Goal: Information Seeking & Learning: Check status

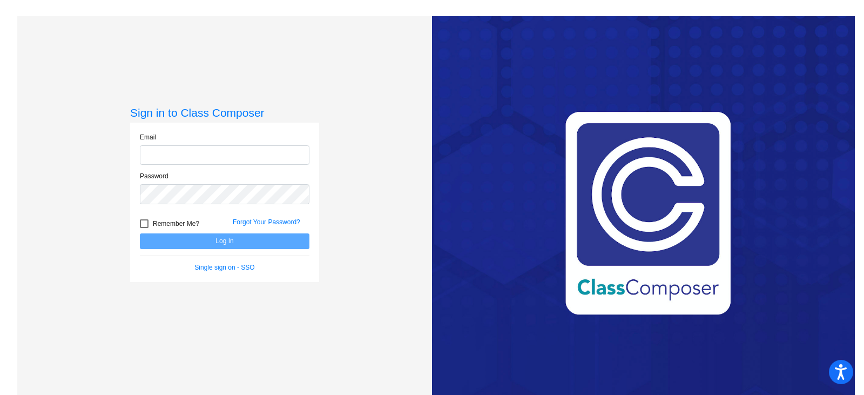
type input "[EMAIL_ADDRESS][DOMAIN_NAME]"
click at [229, 241] on button "Log In" at bounding box center [224, 241] width 169 height 16
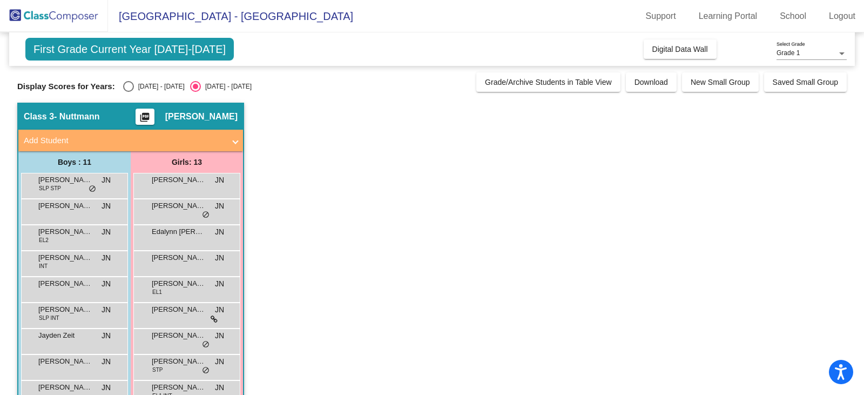
click at [152, 82] on div "[DATE] - [DATE]" at bounding box center [159, 87] width 51 height 10
click at [128, 92] on input "[DATE] - [DATE]" at bounding box center [128, 92] width 1 height 1
radio input "true"
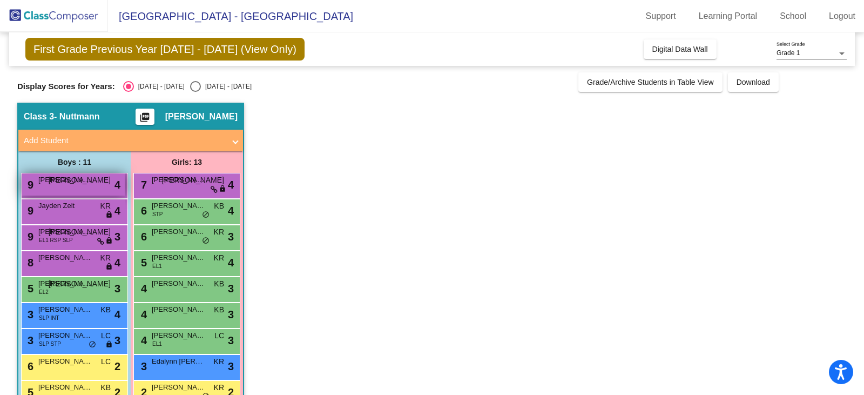
click at [58, 181] on span "[PERSON_NAME]" at bounding box center [65, 179] width 54 height 11
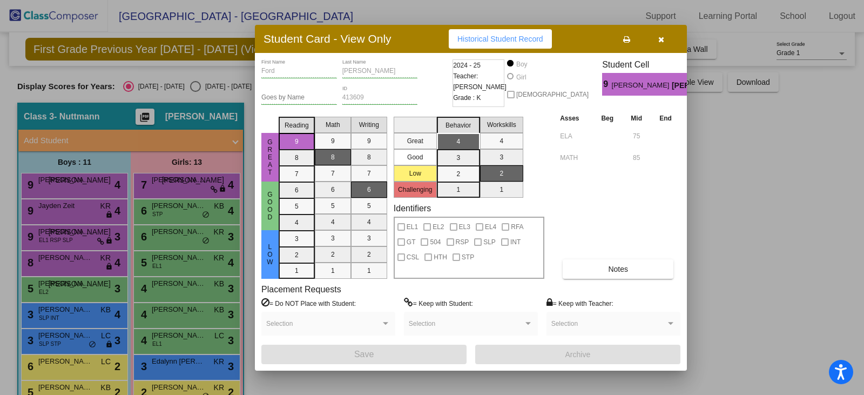
click at [662, 44] on button "button" at bounding box center [660, 38] width 35 height 19
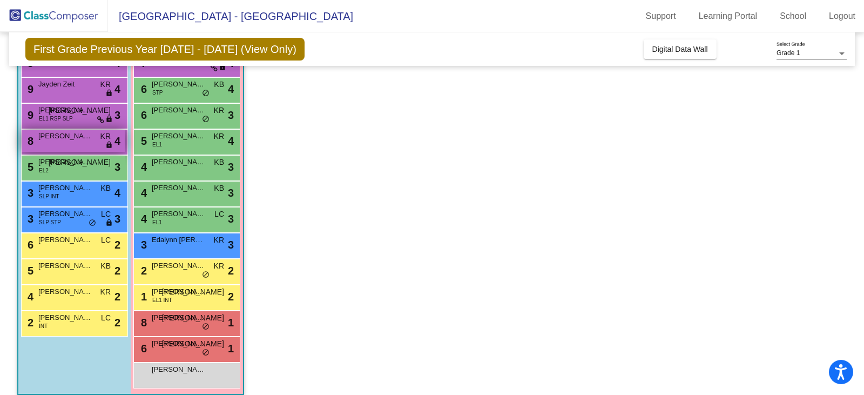
scroll to position [132, 0]
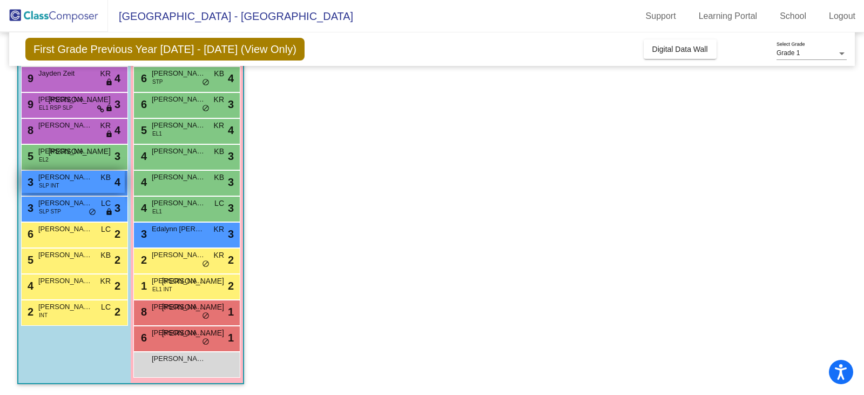
click at [75, 178] on span "[PERSON_NAME]" at bounding box center [65, 177] width 54 height 11
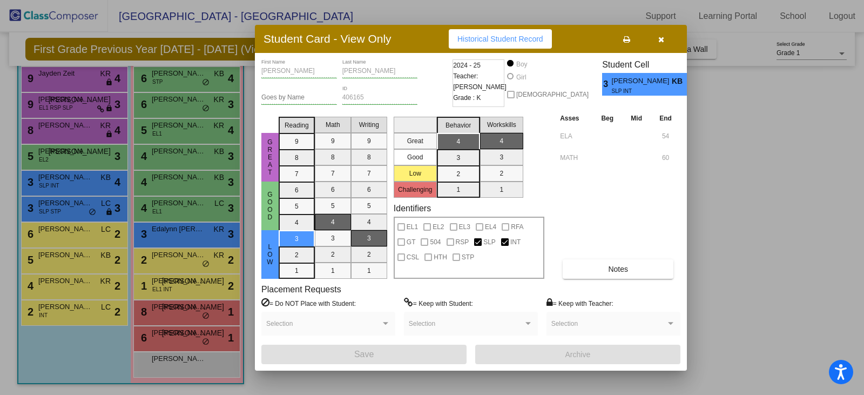
click at [73, 209] on div at bounding box center [432, 197] width 864 height 395
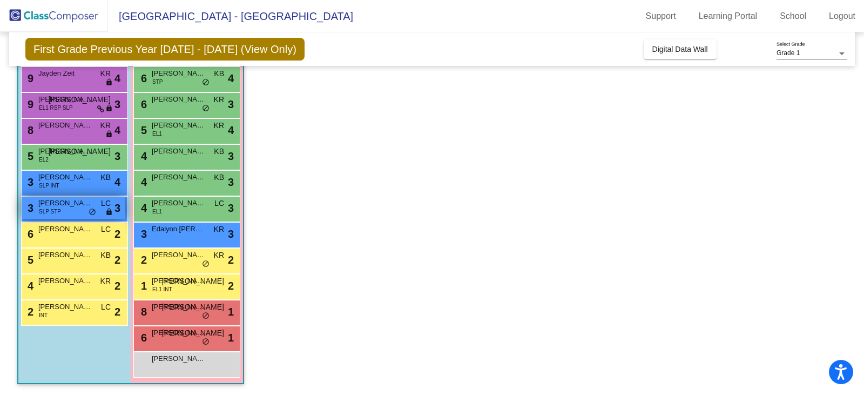
click at [73, 209] on div "3 [PERSON_NAME] SLP STP LC lock do_not_disturb_alt 3" at bounding box center [73, 207] width 103 height 22
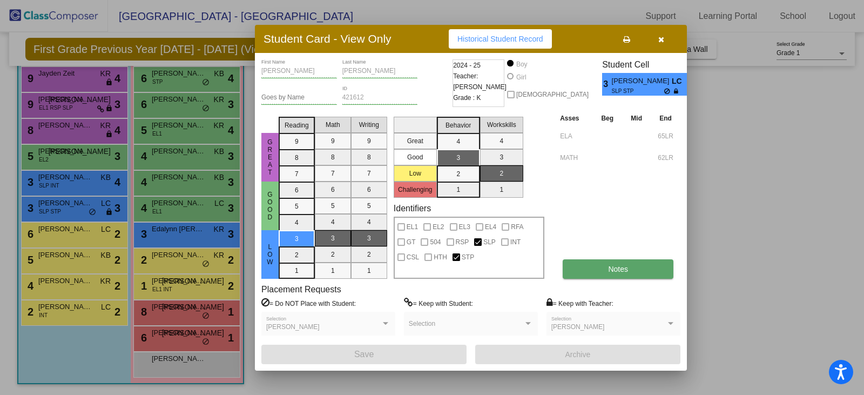
click at [616, 270] on span "Notes" at bounding box center [618, 268] width 20 height 9
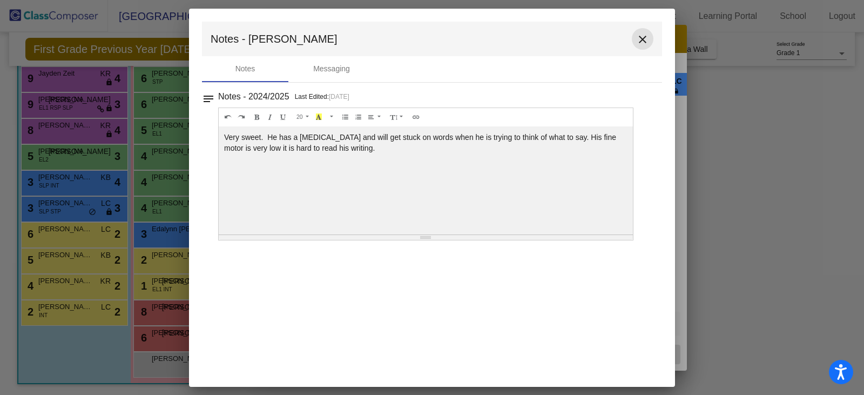
click at [639, 43] on mat-icon "close" at bounding box center [642, 39] width 13 height 13
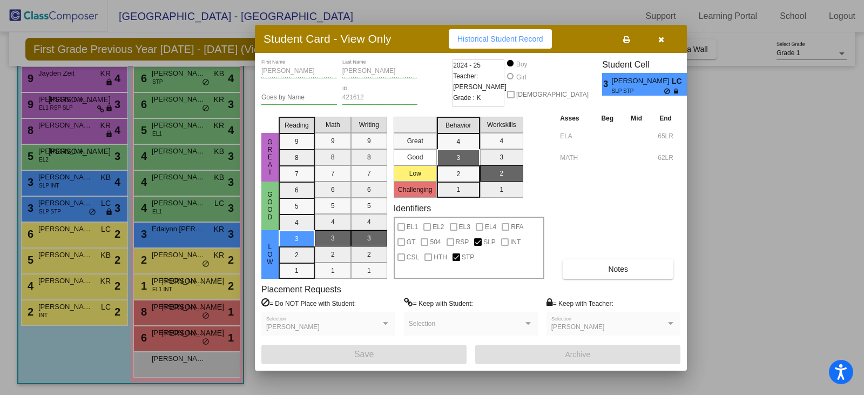
click at [66, 233] on div at bounding box center [432, 197] width 864 height 395
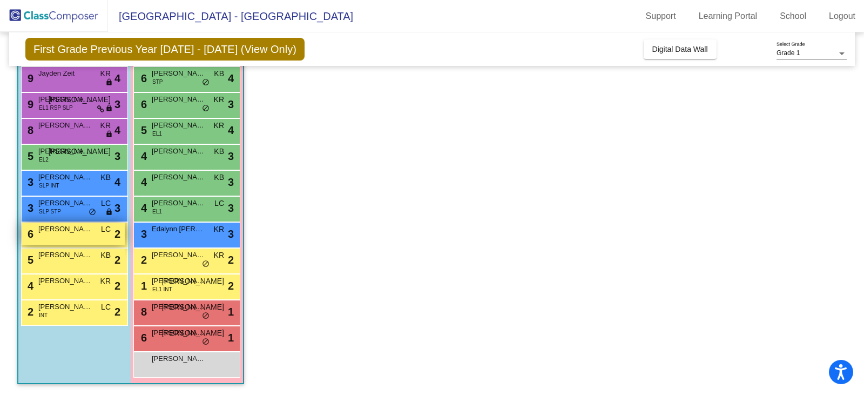
click at [66, 234] on span "[PERSON_NAME]" at bounding box center [65, 228] width 54 height 11
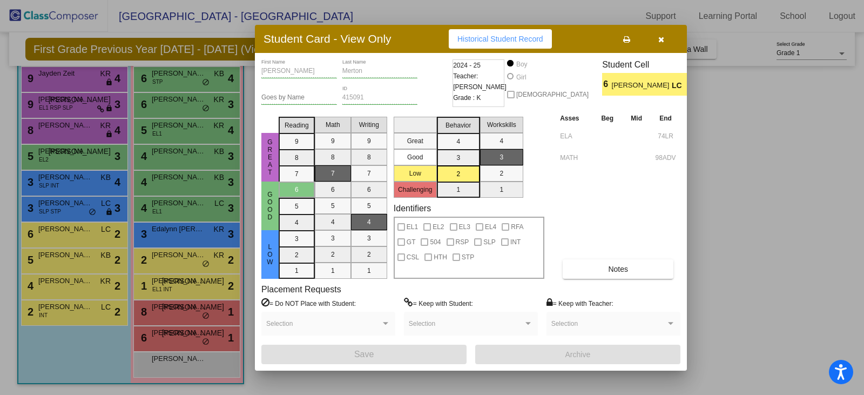
click at [70, 264] on div at bounding box center [432, 197] width 864 height 395
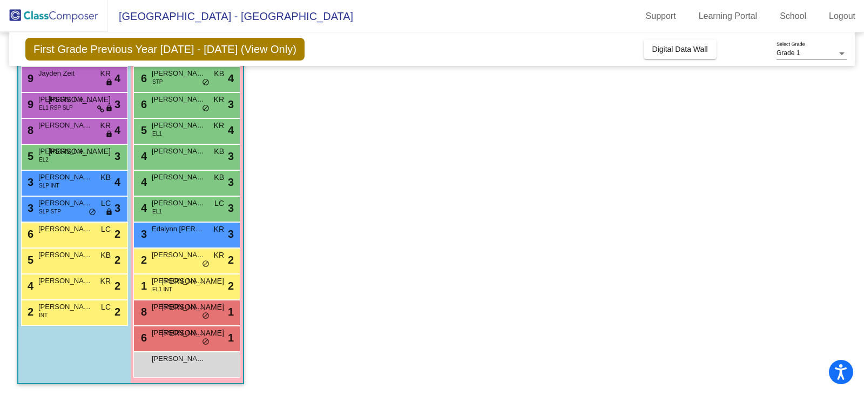
click at [70, 264] on div "5 [PERSON_NAME] KB lock do_not_disturb_alt 2" at bounding box center [73, 259] width 103 height 22
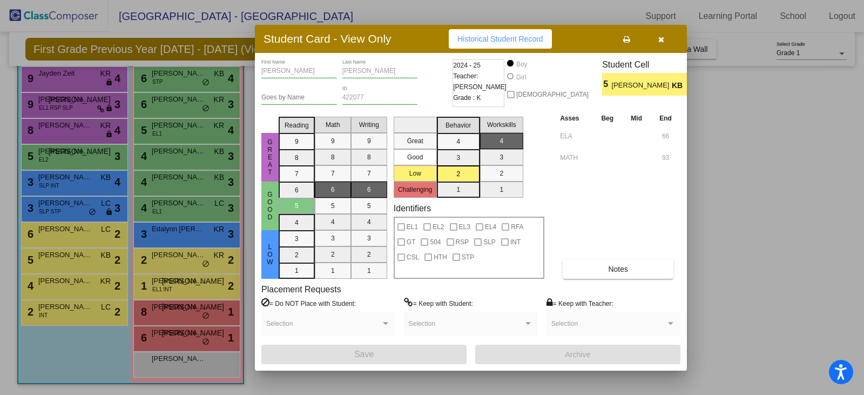
click at [76, 289] on div at bounding box center [432, 197] width 864 height 395
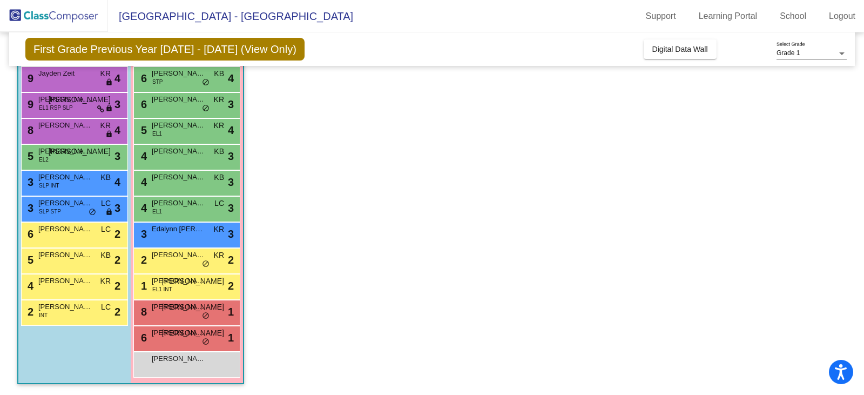
click at [76, 289] on div "4 [PERSON_NAME] KR lock do_not_disturb_alt 2" at bounding box center [73, 285] width 103 height 22
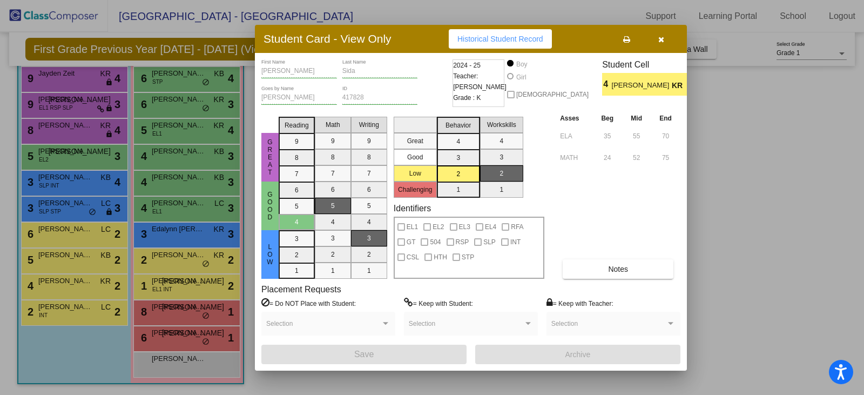
click at [78, 324] on div at bounding box center [432, 197] width 864 height 395
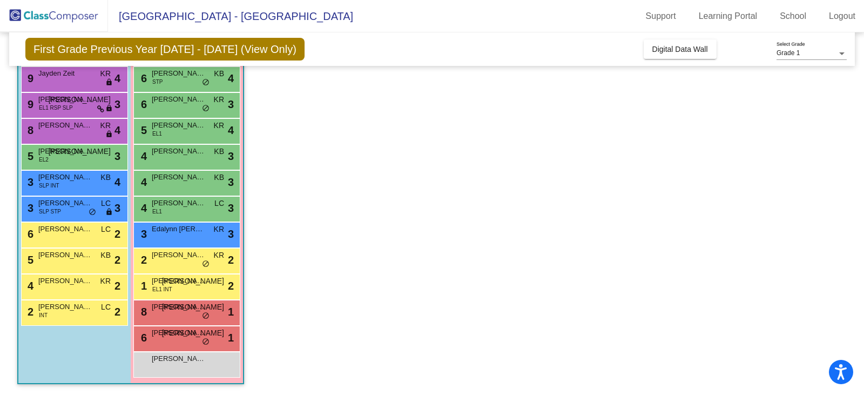
click at [78, 324] on div "2 [PERSON_NAME] INT LC lock do_not_disturb_alt 2" at bounding box center [74, 313] width 107 height 26
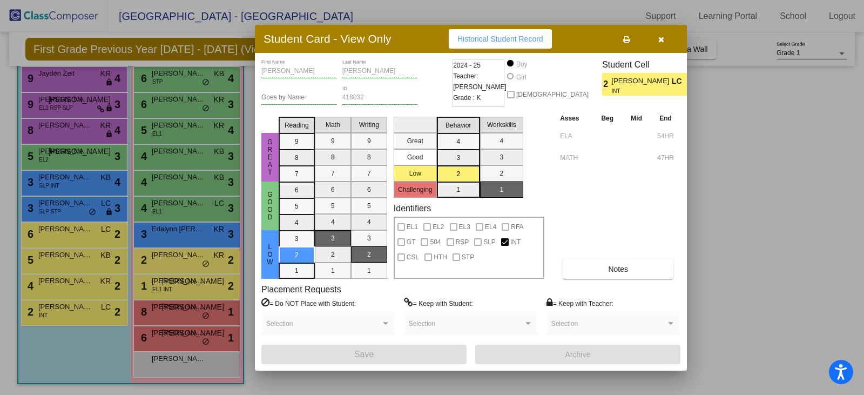
click at [186, 289] on div at bounding box center [432, 197] width 864 height 395
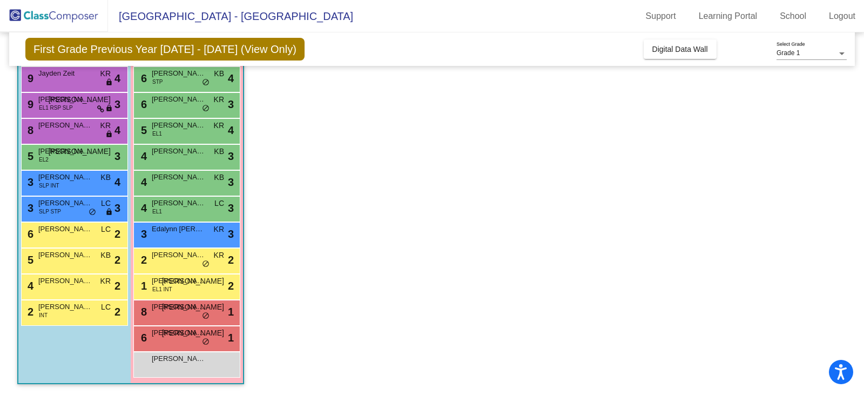
click at [186, 289] on div "1 [PERSON_NAME] EL1 INT JA lock do_not_disturb_alt 2" at bounding box center [186, 285] width 103 height 22
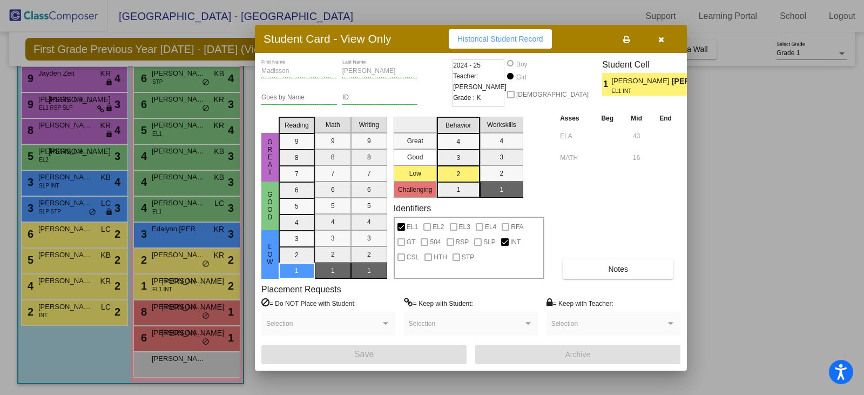
click at [184, 259] on div at bounding box center [432, 197] width 864 height 395
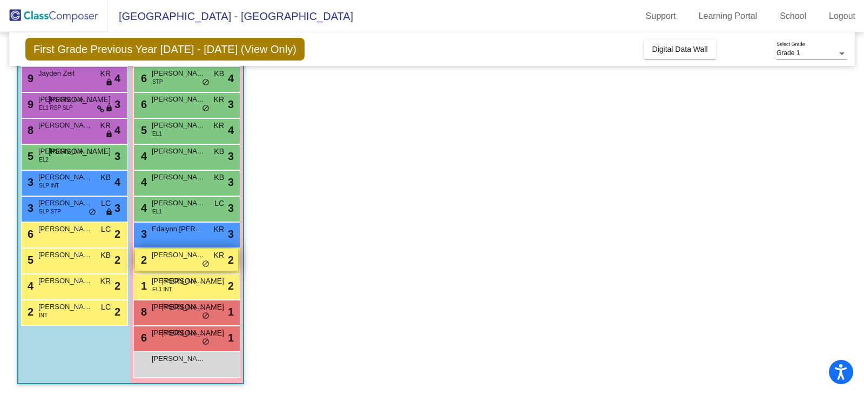
click at [184, 259] on span "[PERSON_NAME]" at bounding box center [179, 254] width 54 height 11
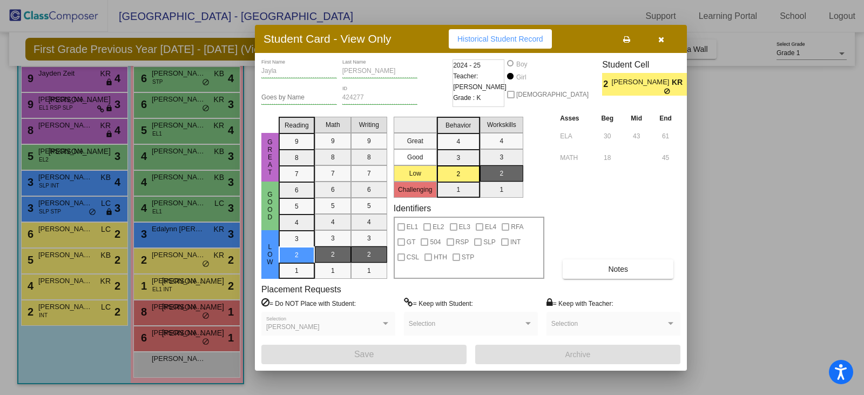
click at [181, 232] on div at bounding box center [432, 197] width 864 height 395
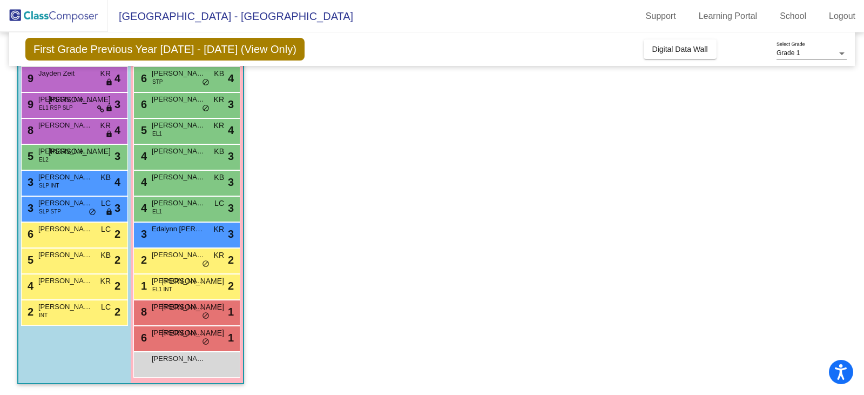
click at [181, 232] on span "Edalynn [PERSON_NAME]" at bounding box center [179, 228] width 54 height 11
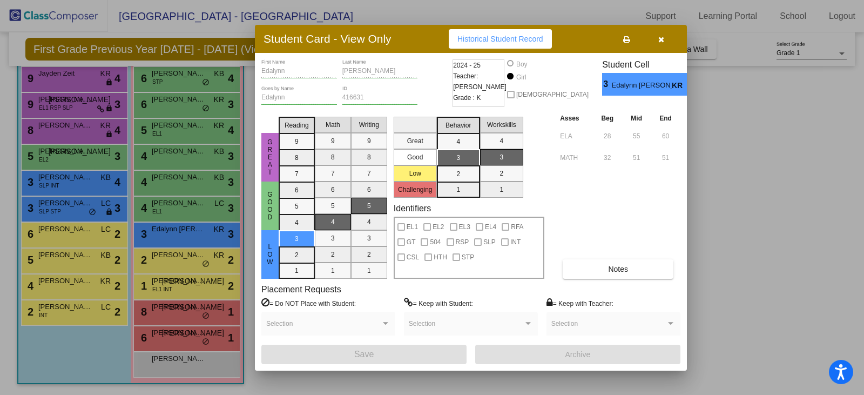
click at [180, 207] on div at bounding box center [432, 197] width 864 height 395
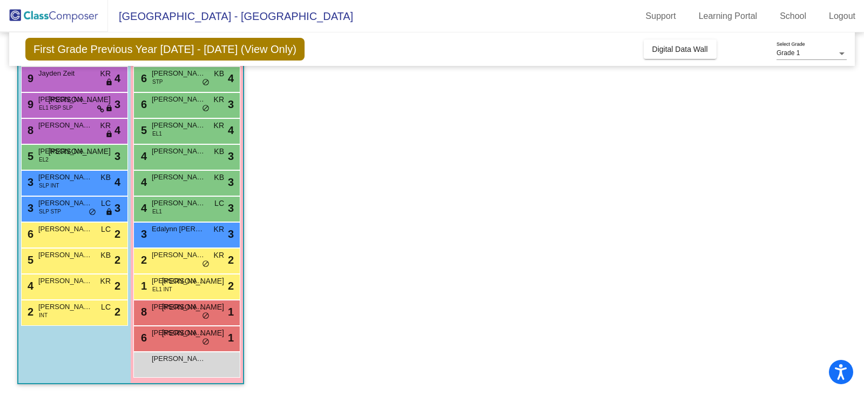
click at [180, 207] on span "[PERSON_NAME]" at bounding box center [179, 203] width 54 height 11
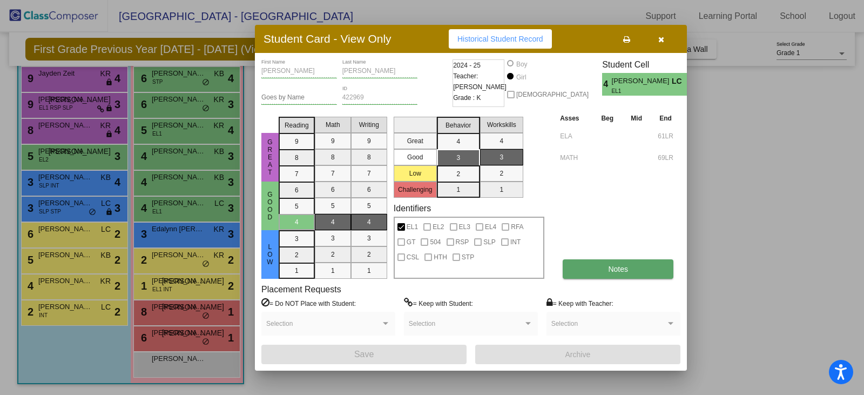
click at [604, 264] on button "Notes" at bounding box center [617, 268] width 111 height 19
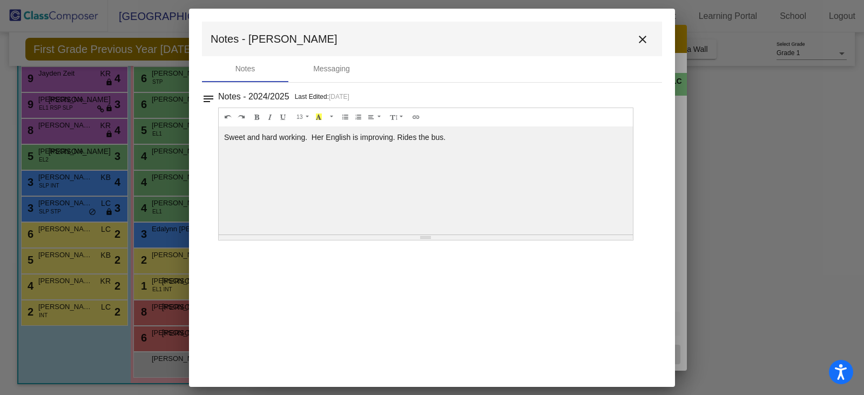
click at [643, 38] on mat-icon "close" at bounding box center [642, 39] width 13 height 13
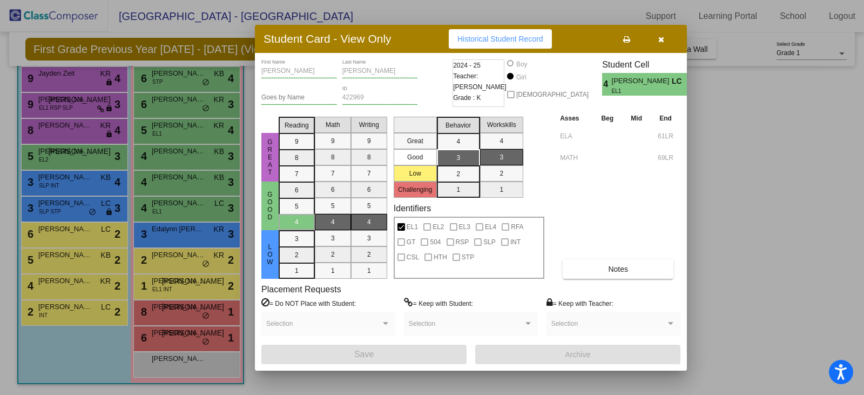
click at [182, 181] on div at bounding box center [432, 197] width 864 height 395
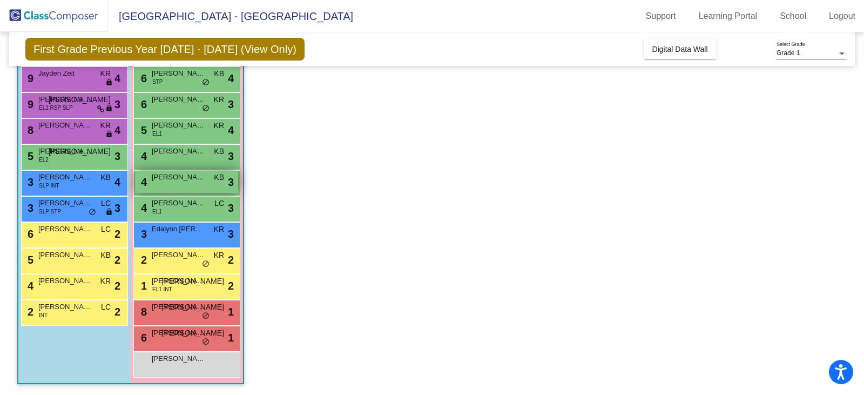
click at [182, 181] on span "[PERSON_NAME]" at bounding box center [179, 177] width 54 height 11
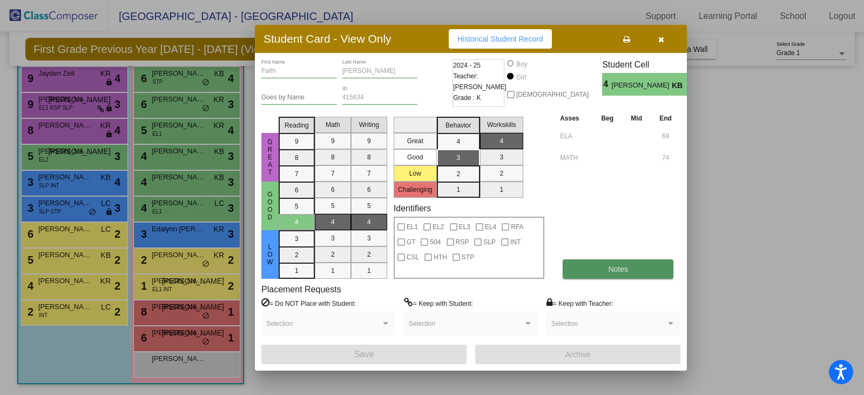
click at [607, 264] on button "Notes" at bounding box center [617, 268] width 111 height 19
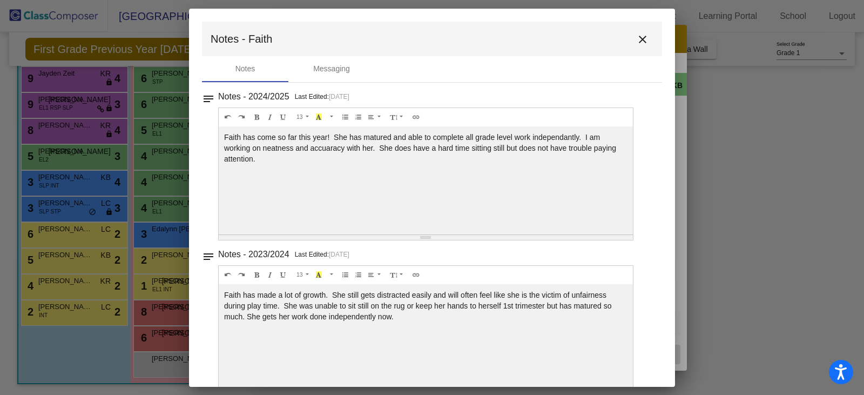
click at [637, 39] on mat-icon "close" at bounding box center [642, 39] width 13 height 13
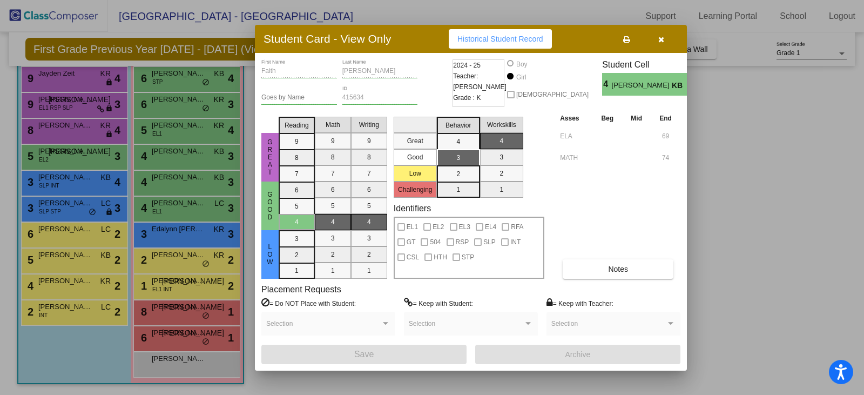
click at [182, 157] on div at bounding box center [432, 197] width 864 height 395
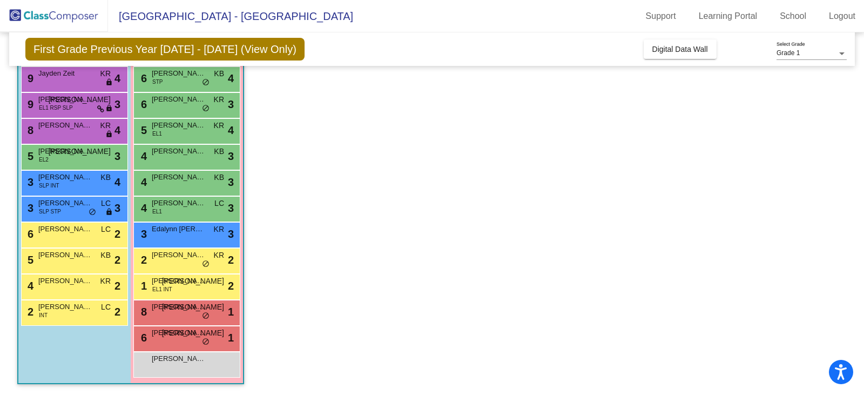
click at [182, 157] on div "4 [PERSON_NAME] KB lock do_not_disturb_alt 3" at bounding box center [186, 156] width 103 height 22
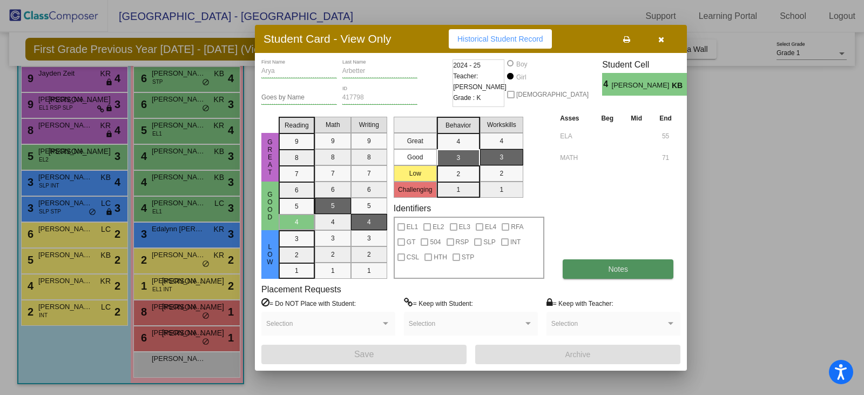
click at [595, 268] on button "Notes" at bounding box center [617, 268] width 111 height 19
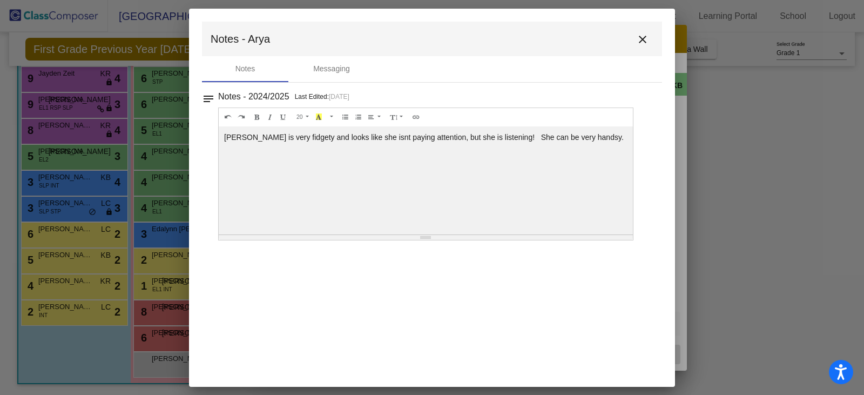
click at [642, 45] on mat-icon "close" at bounding box center [642, 39] width 13 height 13
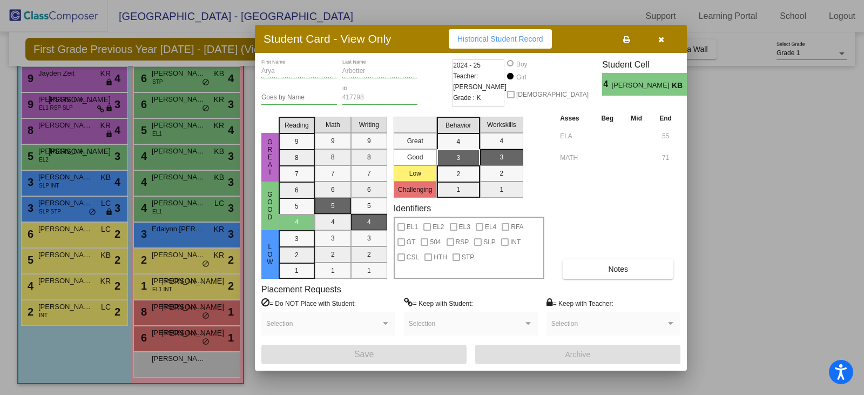
click at [173, 127] on div at bounding box center [432, 197] width 864 height 395
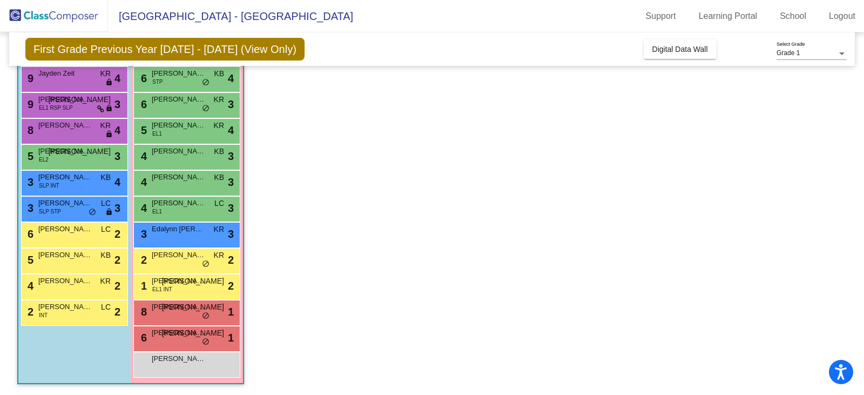
click at [173, 127] on span "[PERSON_NAME]" at bounding box center [179, 125] width 54 height 11
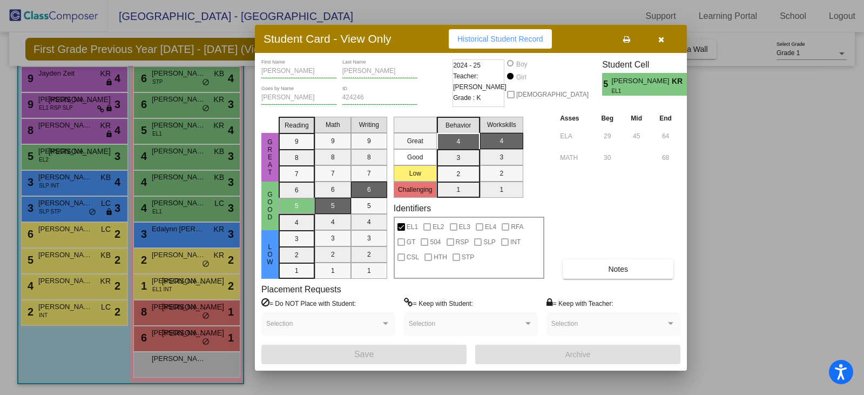
click at [172, 96] on div at bounding box center [432, 197] width 864 height 395
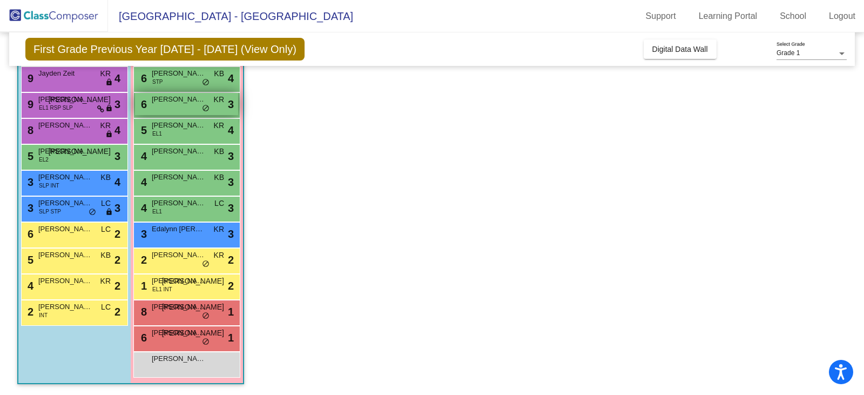
click at [172, 97] on span "[PERSON_NAME]" at bounding box center [179, 99] width 54 height 11
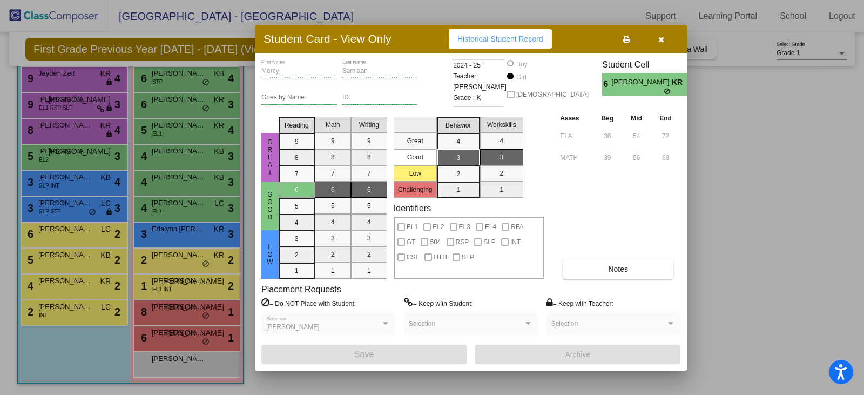
click at [178, 80] on div at bounding box center [432, 197] width 864 height 395
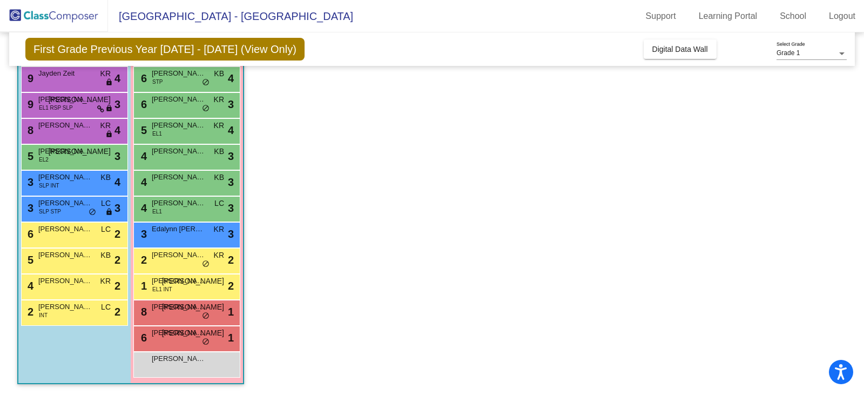
click at [178, 80] on div "6 [PERSON_NAME] STP KB lock do_not_disturb_alt 4" at bounding box center [186, 78] width 103 height 22
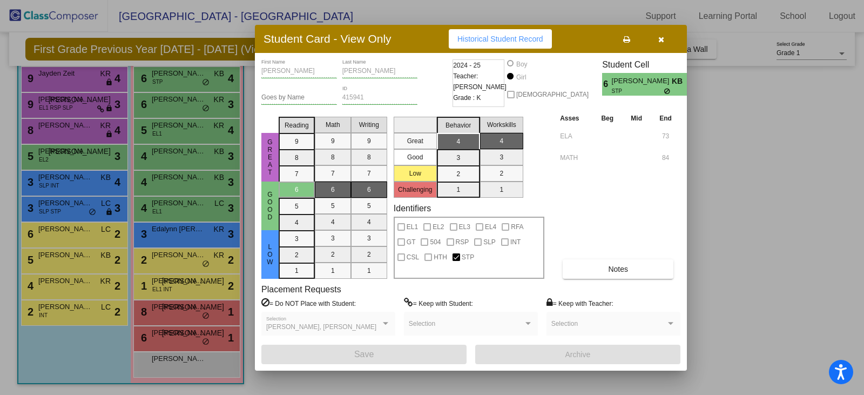
click at [666, 44] on button "button" at bounding box center [660, 38] width 35 height 19
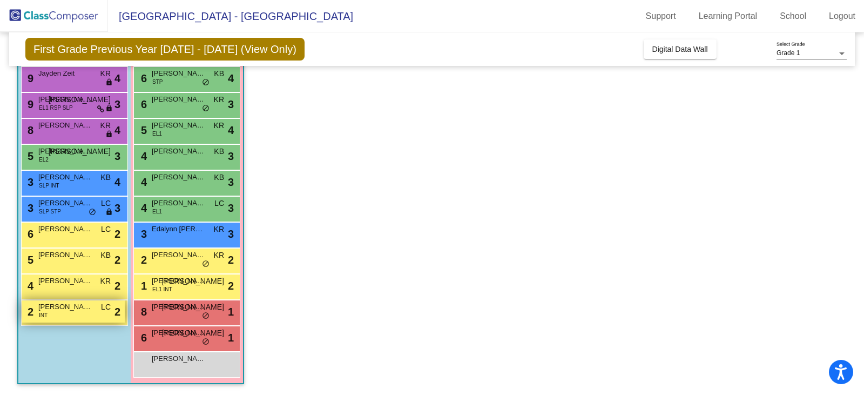
click at [73, 318] on div "2 [PERSON_NAME] INT LC lock do_not_disturb_alt 2" at bounding box center [73, 311] width 103 height 22
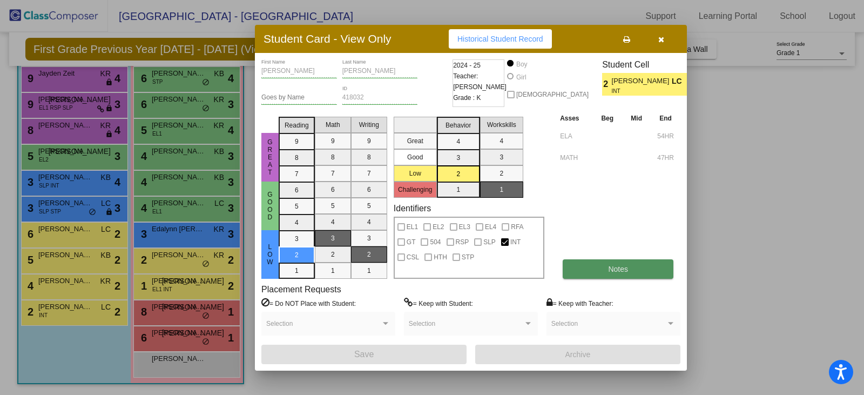
click at [590, 277] on button "Notes" at bounding box center [617, 268] width 111 height 19
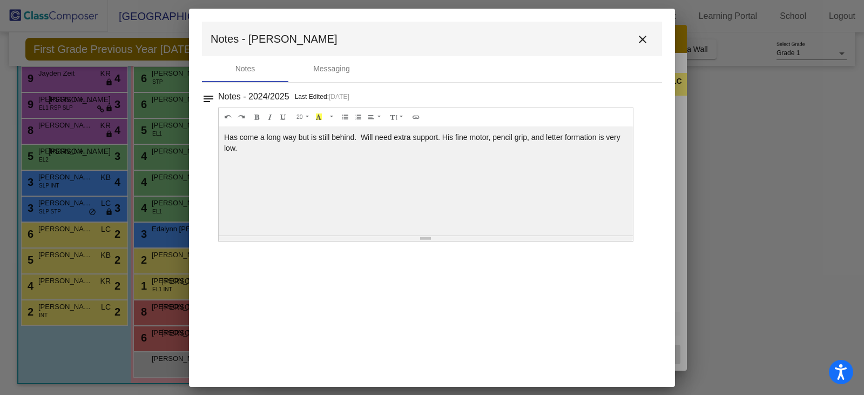
click at [425, 237] on div "Resize" at bounding box center [426, 238] width 414 height 5
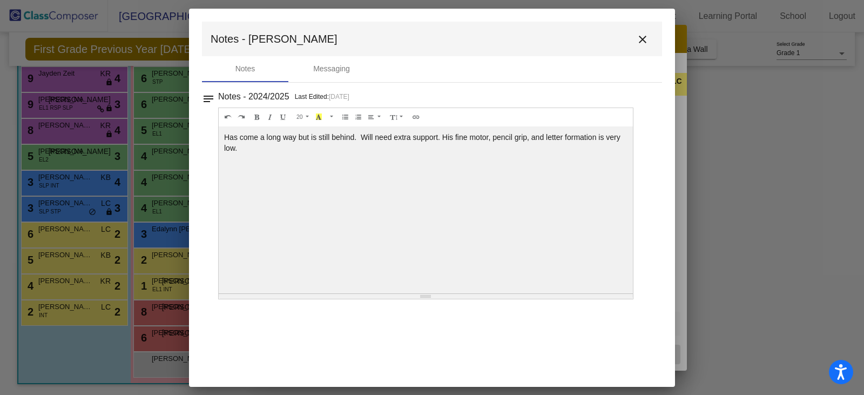
drag, startPoint x: 425, startPoint y: 237, endPoint x: 426, endPoint y: 229, distance: 8.8
click at [426, 229] on div "20 8 9 10 11 12 14 18 24 36 Background Color Transparent Select #ffff00 Text Co…" at bounding box center [425, 203] width 415 height 192
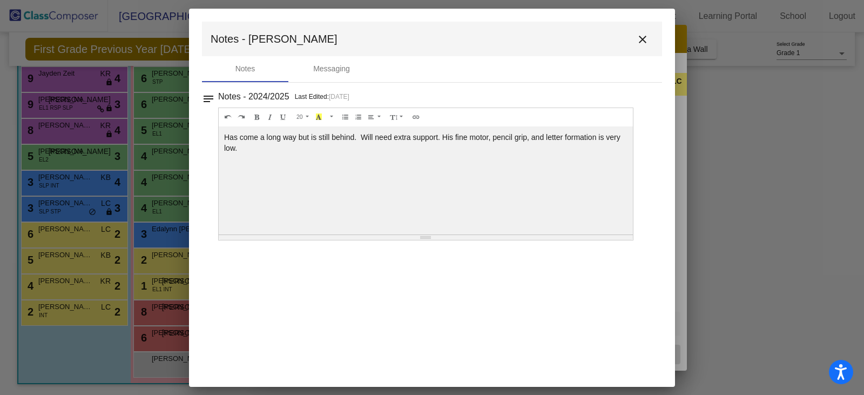
click at [426, 229] on div "Has come a long way but is still behind. Will need extra support. His fine moto…" at bounding box center [426, 180] width 414 height 108
click at [646, 35] on mat-icon "close" at bounding box center [642, 39] width 13 height 13
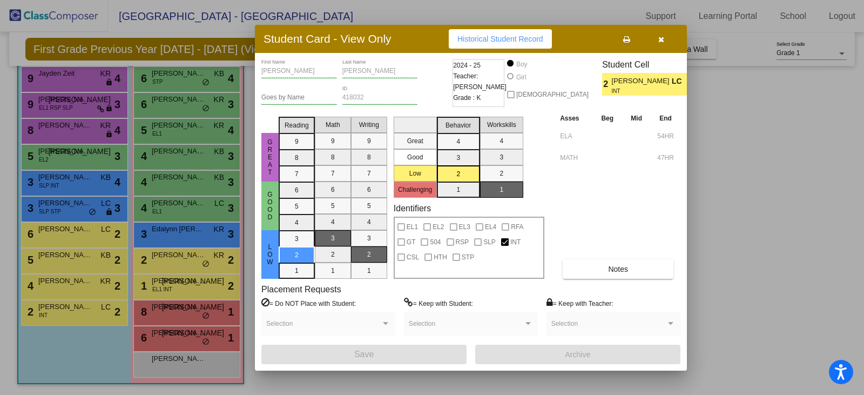
click at [45, 152] on div at bounding box center [432, 197] width 864 height 395
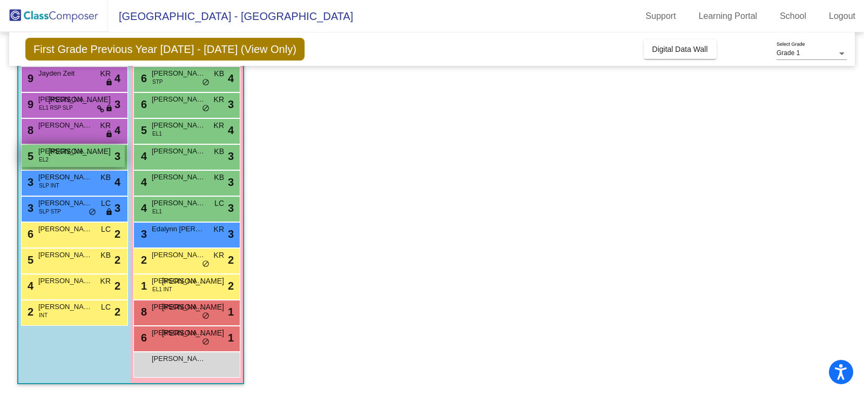
click at [63, 160] on div "5 [PERSON_NAME] EL2 JA lock do_not_disturb_alt 3" at bounding box center [73, 156] width 103 height 22
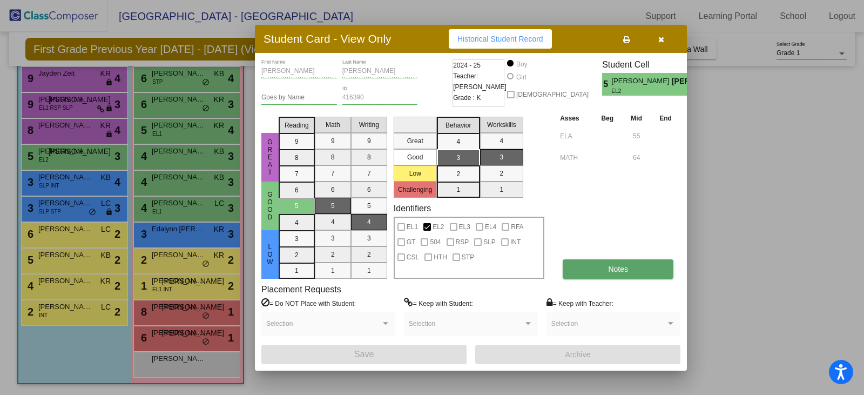
click at [616, 267] on span "Notes" at bounding box center [618, 268] width 20 height 9
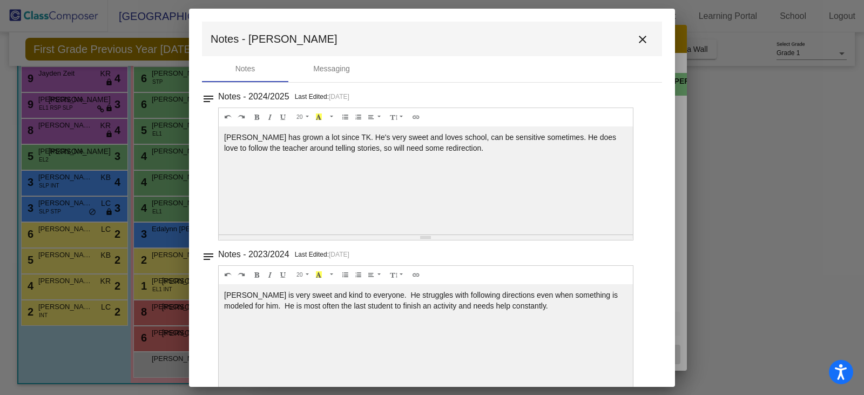
click at [639, 44] on mat-icon "close" at bounding box center [642, 39] width 13 height 13
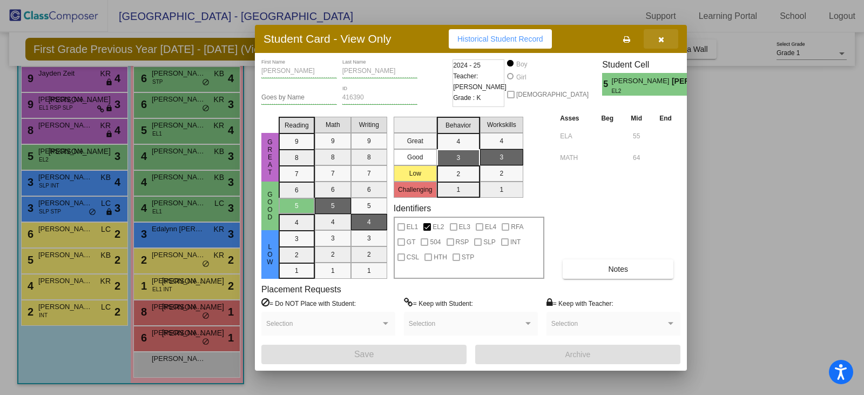
click at [670, 44] on button "button" at bounding box center [660, 38] width 35 height 19
